Goal: Information Seeking & Learning: Find specific page/section

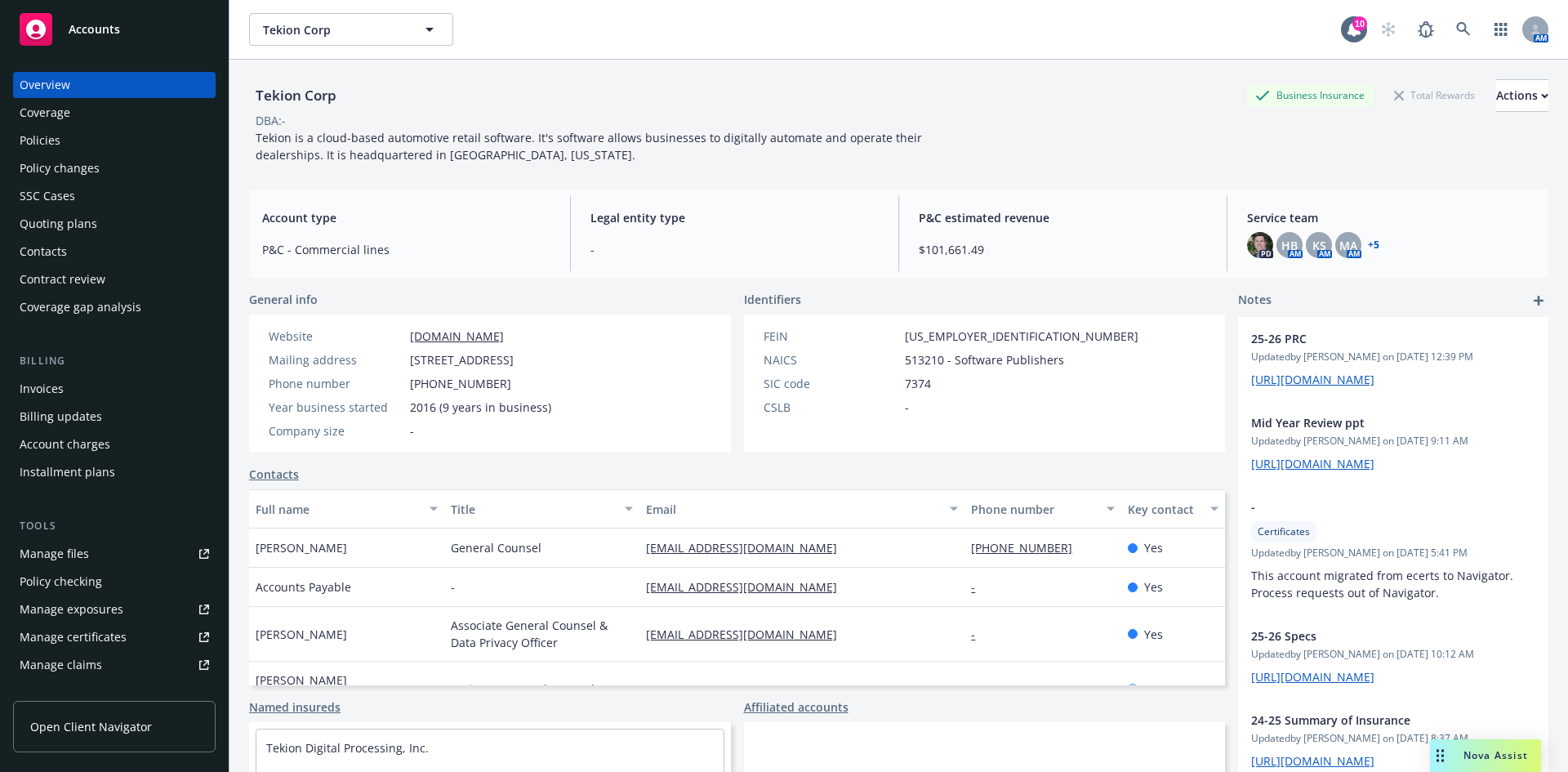
click at [42, 138] on div "Policies" at bounding box center [40, 140] width 41 height 26
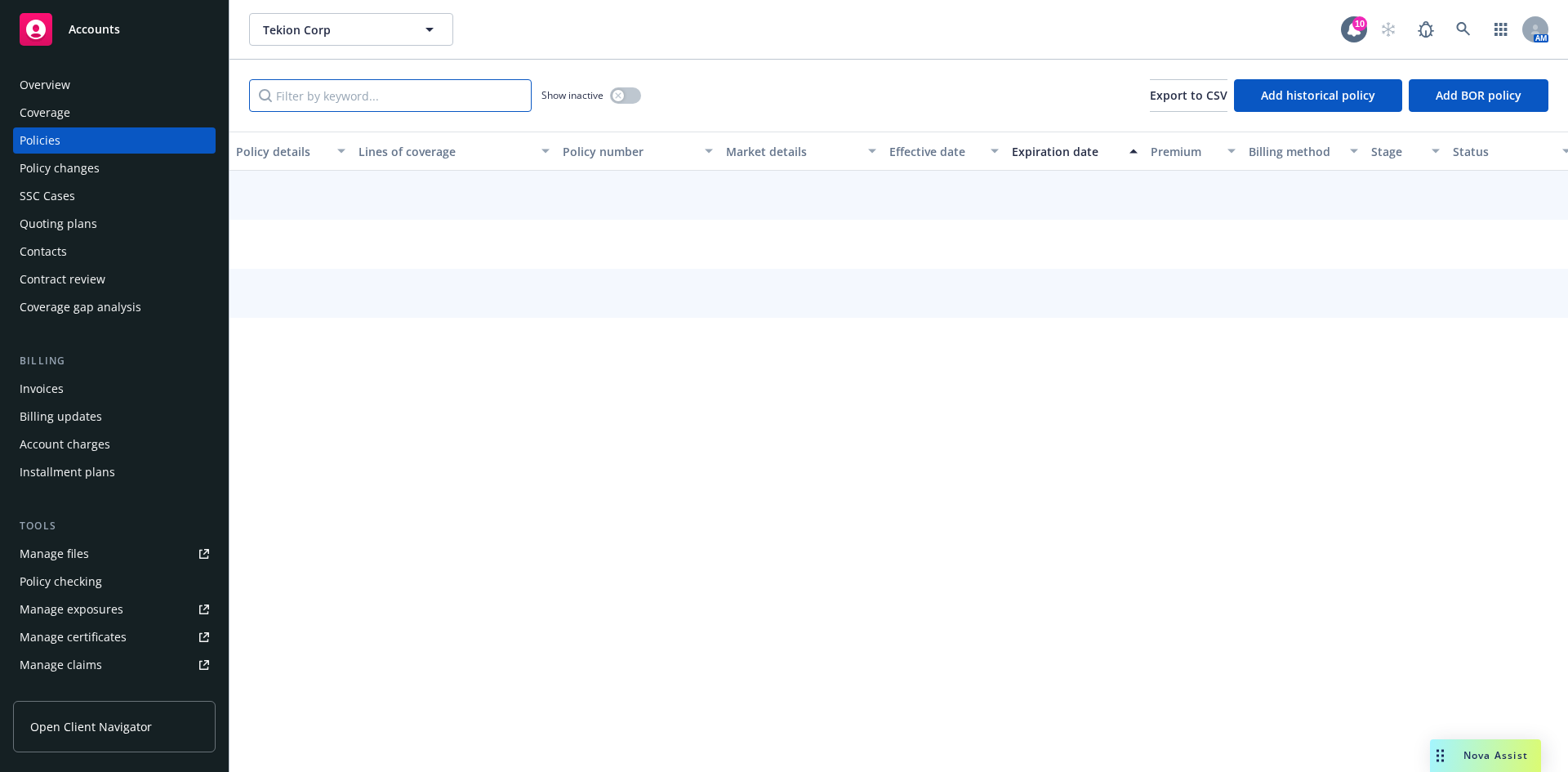
click at [382, 103] on input "Filter by keyword..." at bounding box center [390, 96] width 283 height 33
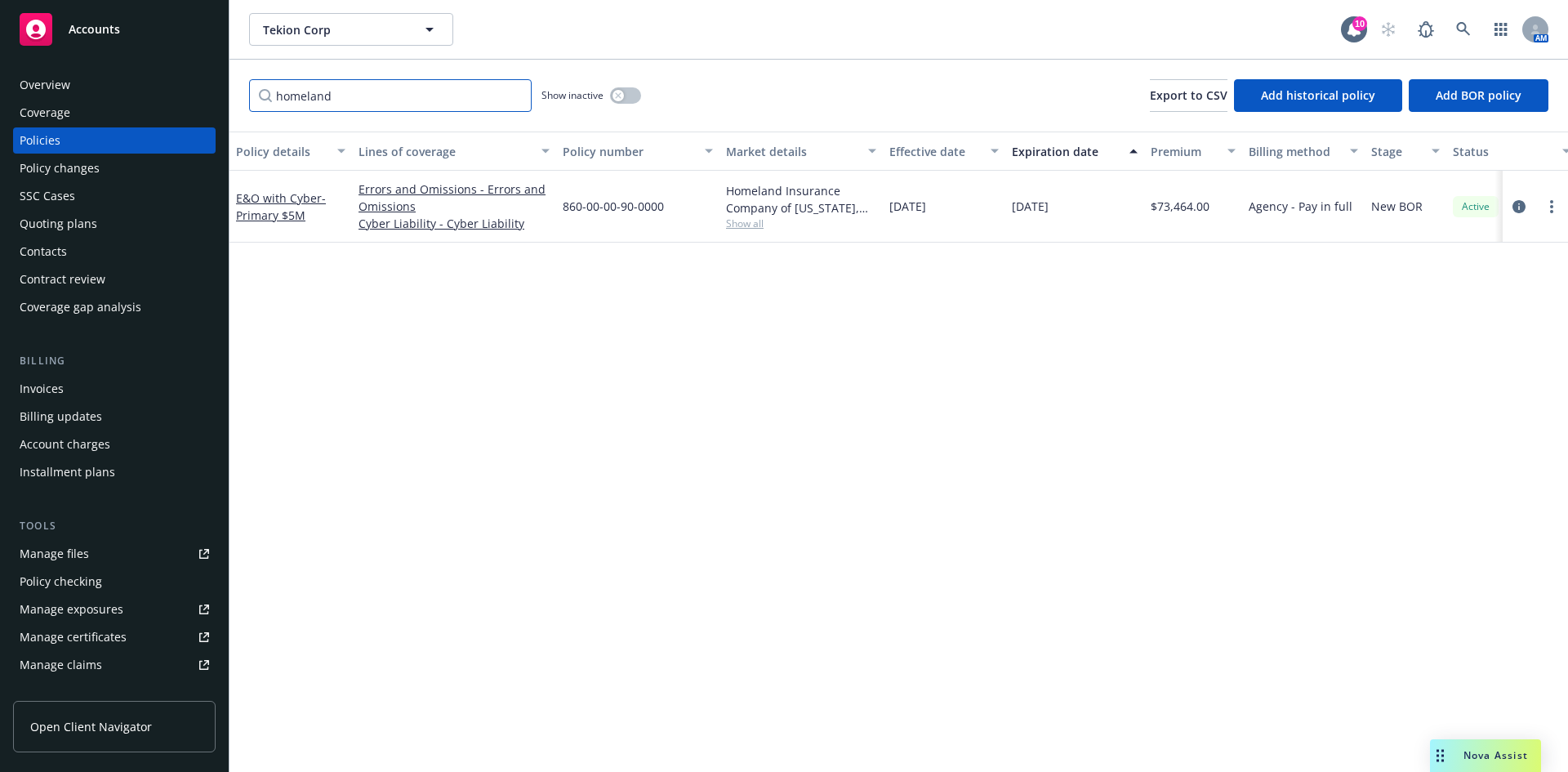
drag, startPoint x: 273, startPoint y: 85, endPoint x: 241, endPoint y: 81, distance: 32.2
click at [179, 84] on div "Accounts Overview Coverage Policies Policy changes SSC Cases Quoting plans Cont…" at bounding box center [784, 386] width 1568 height 772
drag, startPoint x: 328, startPoint y: 94, endPoint x: 163, endPoint y: 94, distance: 165.0
click at [152, 98] on div "Accounts Overview Coverage Policies Policy changes SSC Cases Quoting plans Cont…" at bounding box center [784, 386] width 1568 height 772
drag, startPoint x: 424, startPoint y: 101, endPoint x: 234, endPoint y: 82, distance: 190.9
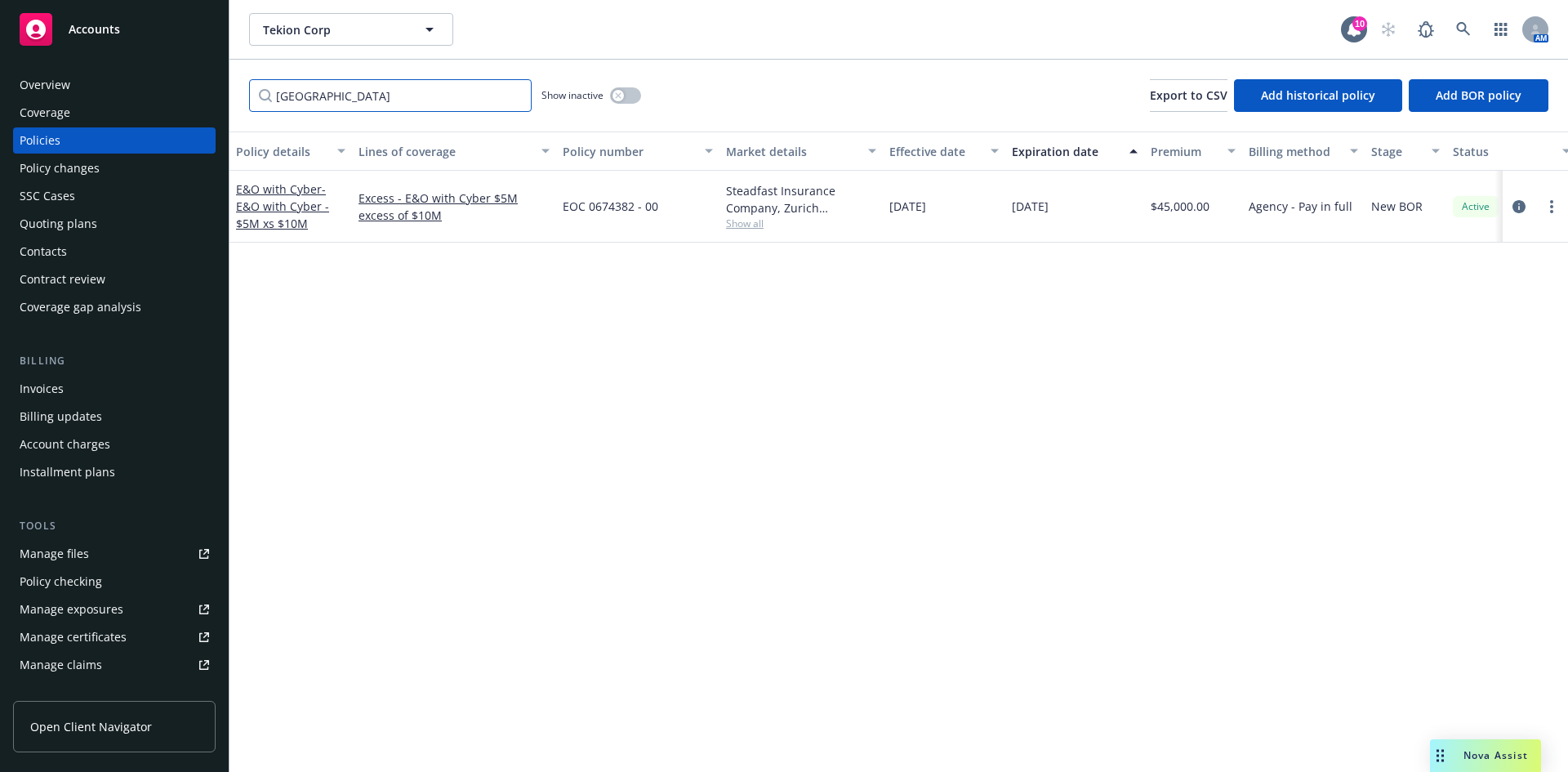
click at [232, 88] on div "zurich Show inactive Export to CSV Add historical policy Add BOR policy" at bounding box center [898, 95] width 1339 height 72
type input "cyber"
